Goal: Information Seeking & Learning: Learn about a topic

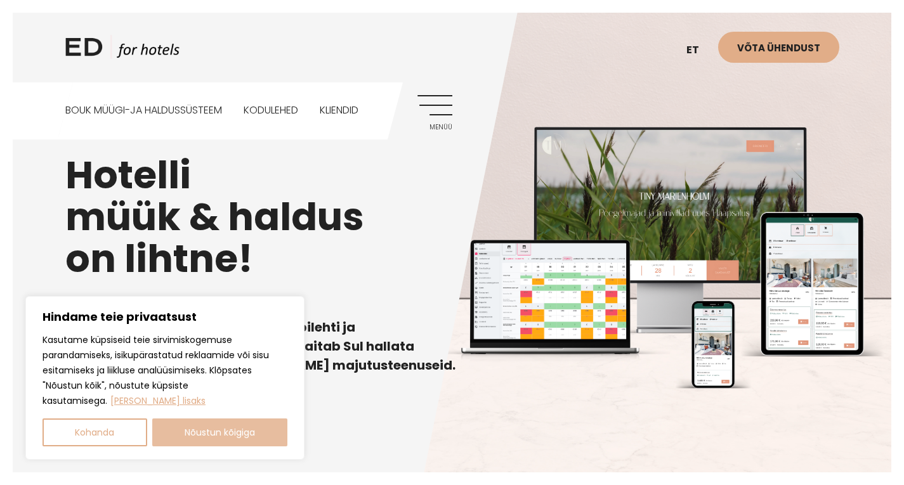
click at [249, 431] on button "Nõustun kõigiga" at bounding box center [220, 433] width 136 height 28
checkbox input "true"
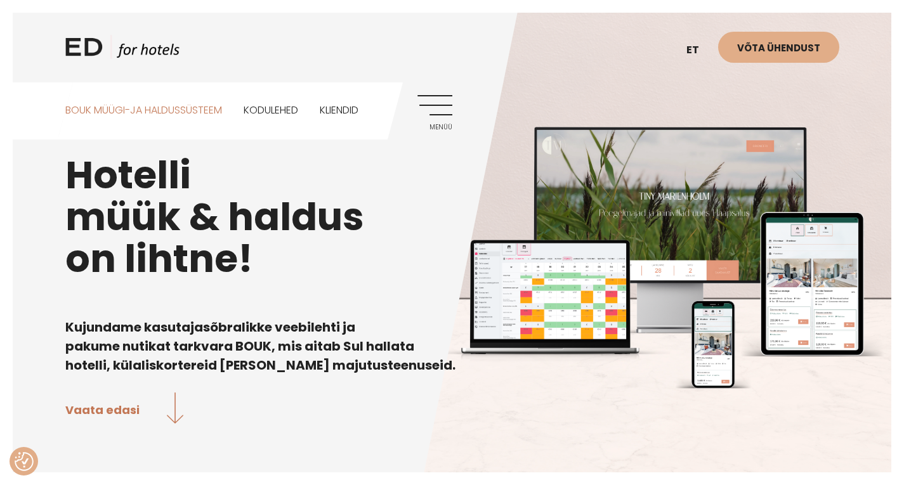
click at [188, 107] on link "BOUK MÜÜGI-JA HALDUSSÜSTEEM" at bounding box center [143, 110] width 157 height 56
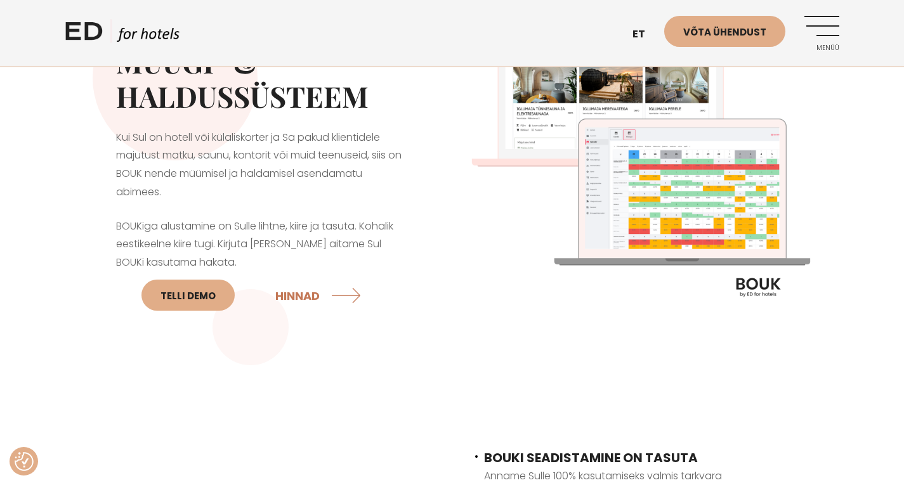
scroll to position [103, 0]
click at [301, 291] on link "HINNAD" at bounding box center [319, 295] width 89 height 34
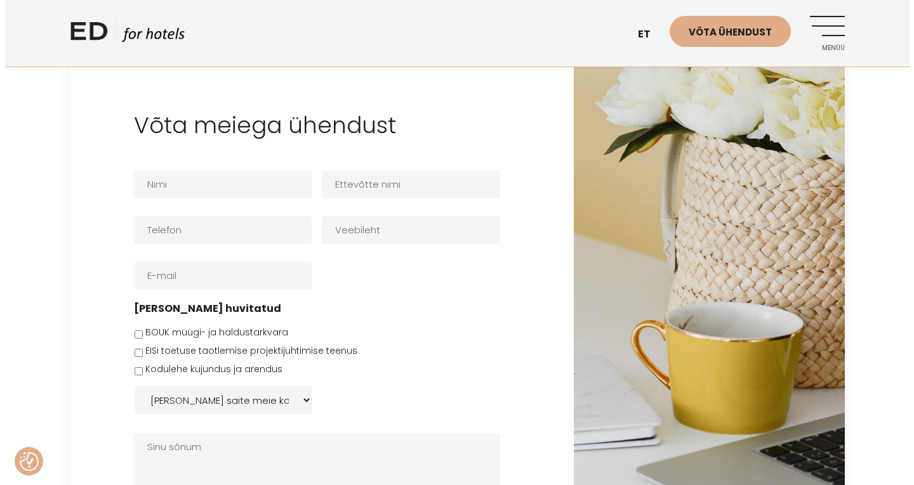
scroll to position [2355, 0]
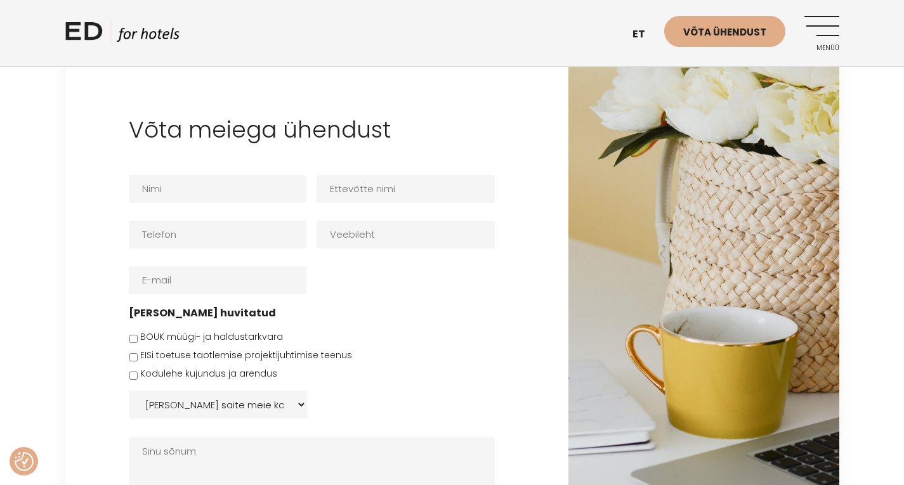
click at [828, 29] on link "Menüü" at bounding box center [821, 33] width 35 height 35
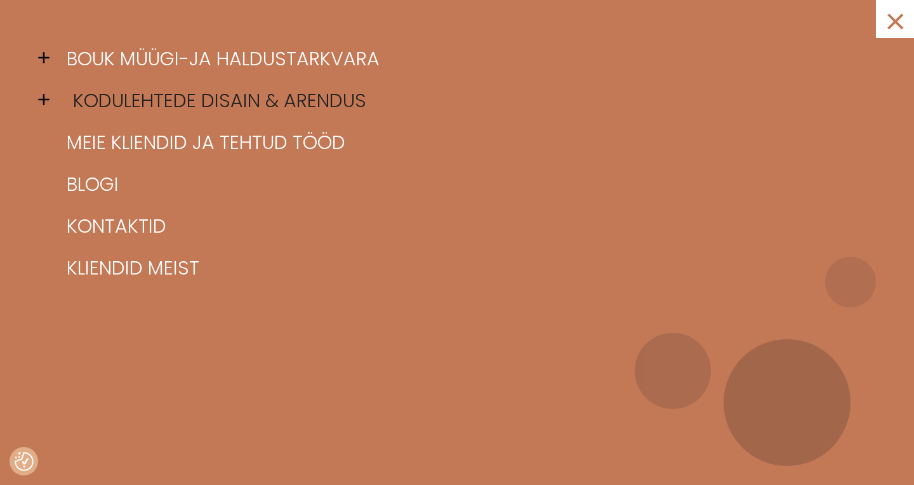
click at [198, 102] on link "Kodulehtede disain & arendus" at bounding box center [472, 101] width 818 height 42
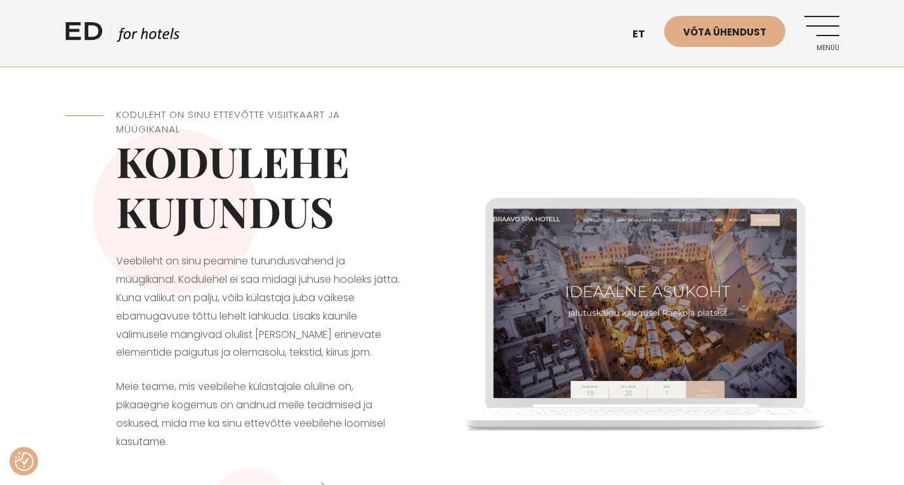
click at [813, 26] on link "Menüü" at bounding box center [821, 33] width 35 height 35
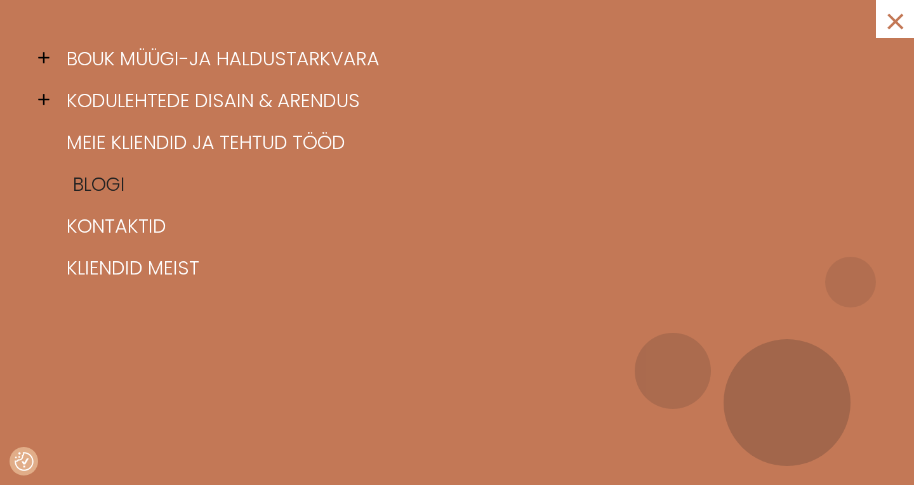
click at [100, 194] on link "Blogi" at bounding box center [472, 185] width 818 height 42
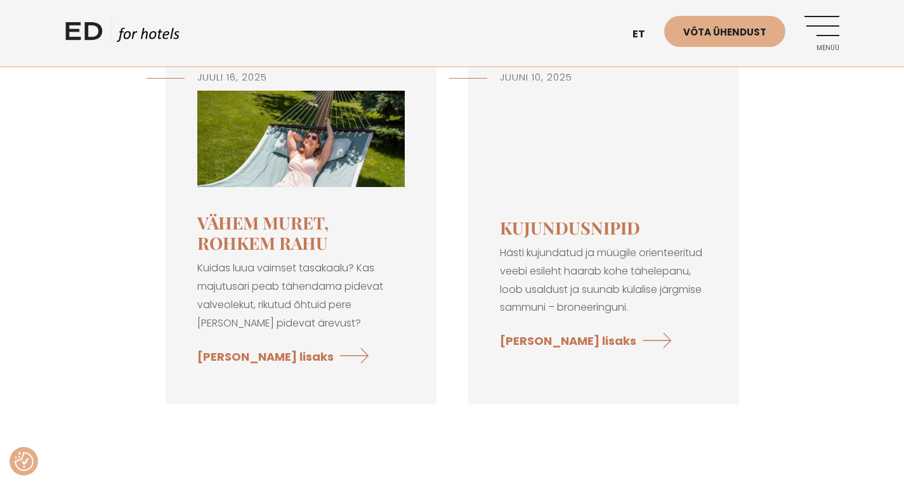
scroll to position [673, 0]
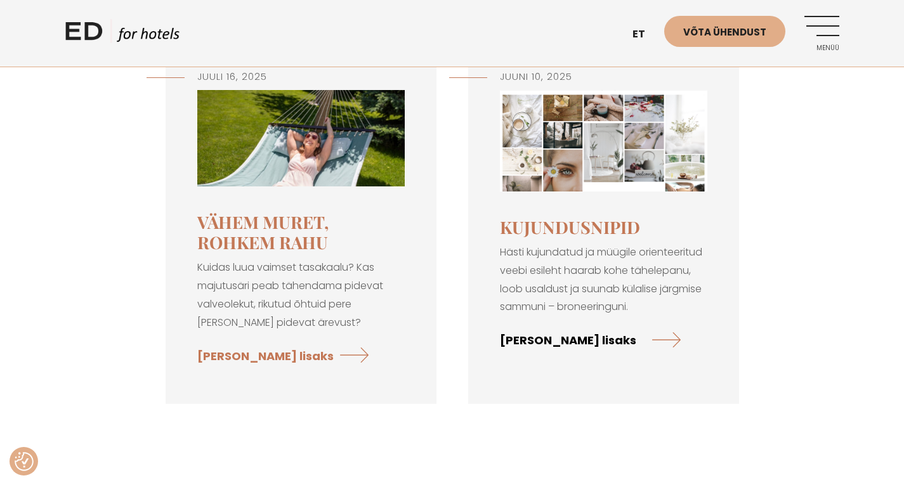
click at [515, 337] on link "[PERSON_NAME] lisaks" at bounding box center [590, 340] width 181 height 34
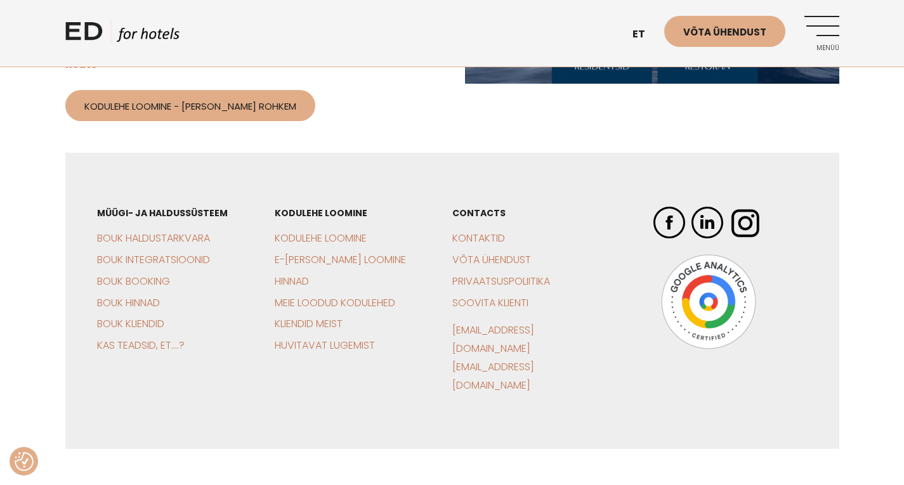
scroll to position [2128, 0]
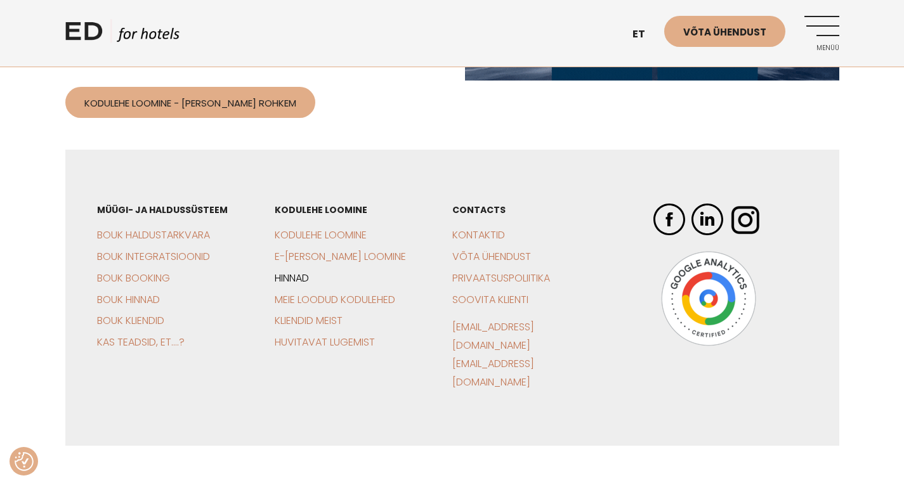
click at [301, 271] on link "Hinnad" at bounding box center [292, 278] width 34 height 15
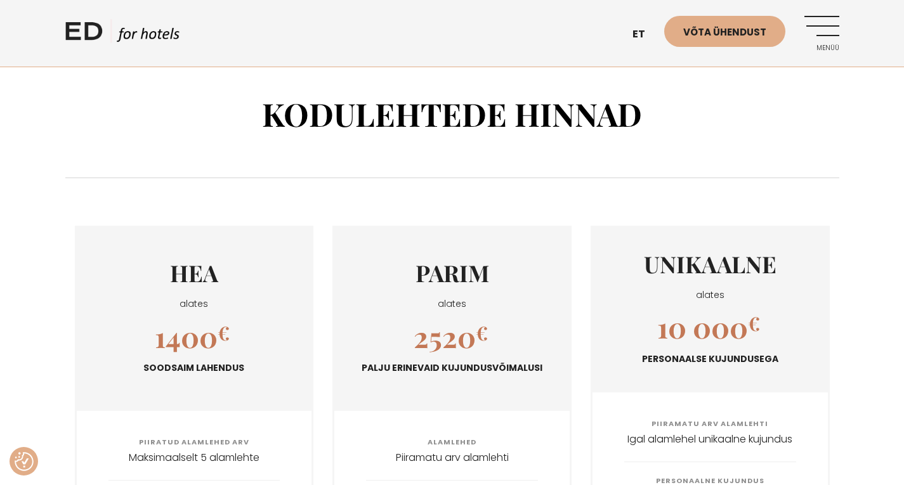
checkbox input "true"
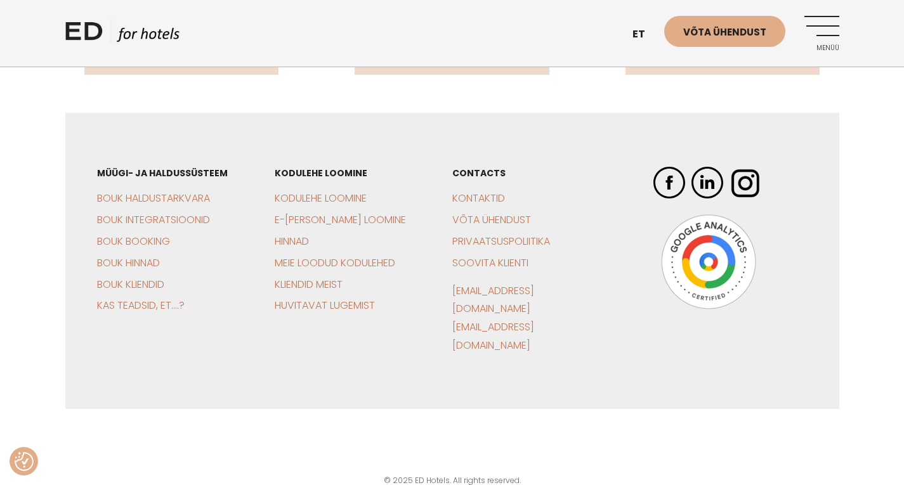
scroll to position [1499, 0]
click at [318, 228] on link "E-[PERSON_NAME] loomine" at bounding box center [340, 220] width 131 height 15
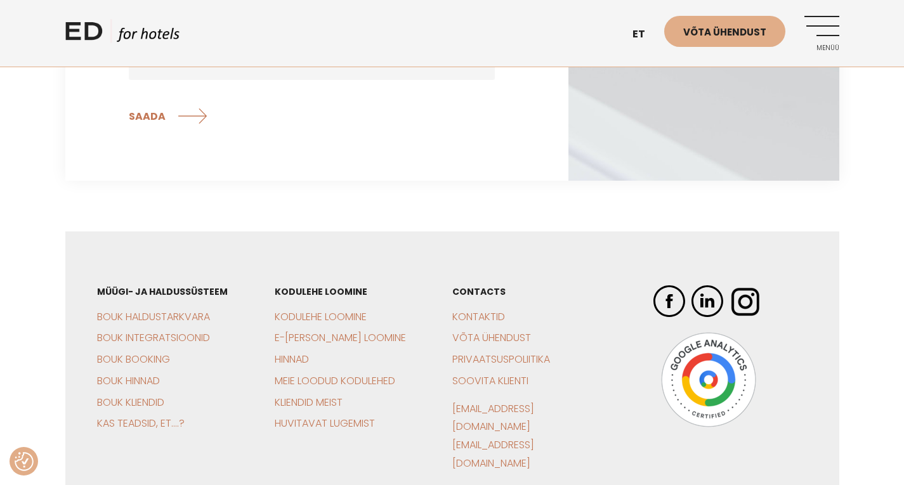
scroll to position [2918, 0]
